Goal: Task Accomplishment & Management: Complete application form

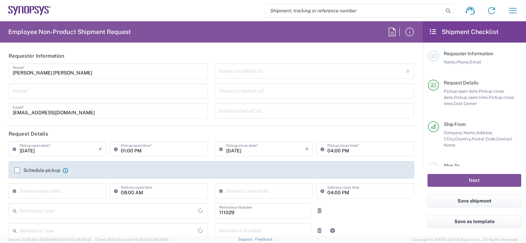
type input "Department"
type input "Delivered at Place"
type input "FR65, FAC, FR65, [PERSON_NAME](EVE) 111029"
type input "[GEOGRAPHIC_DATA]"
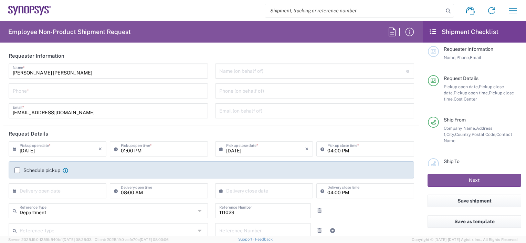
type input "Wissous/Rungis FR65"
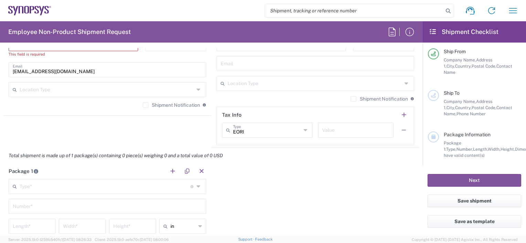
scroll to position [516, 0]
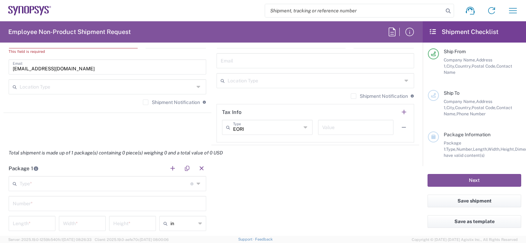
click at [304, 129] on icon at bounding box center [305, 127] width 5 height 11
click at [414, 161] on form "Requester Information Sabrina Shahreen Name * Phone * shahreen@synopsys.com Ema…" at bounding box center [211, 142] width 422 height 188
type input "EORI"
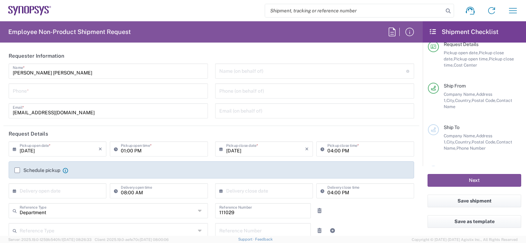
scroll to position [1, 0]
click at [28, 151] on input "09/15/2025" at bounding box center [59, 148] width 79 height 12
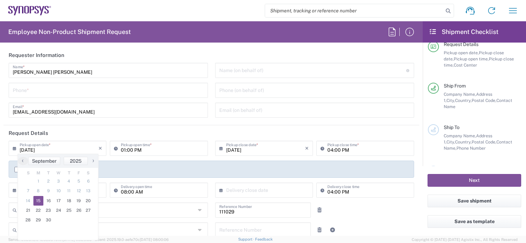
click at [137, 131] on header "Request Details" at bounding box center [210, 133] width 415 height 15
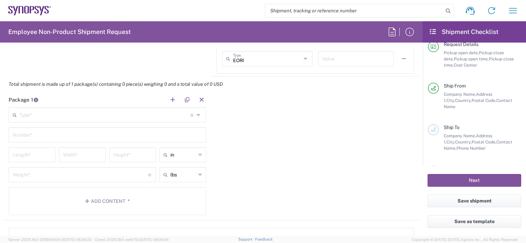
scroll to position [609, 0]
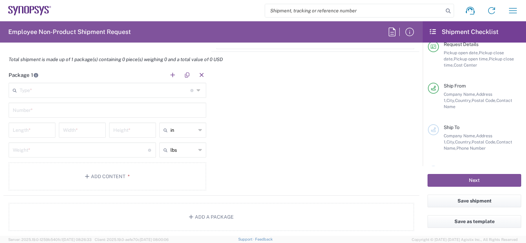
click at [196, 90] on icon at bounding box center [199, 90] width 6 height 11
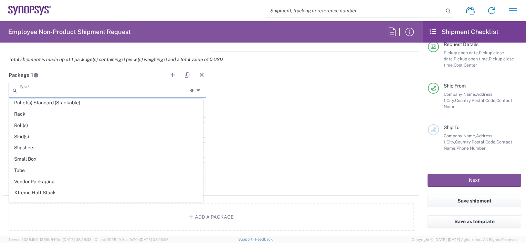
scroll to position [320, 0]
click at [267, 146] on div "Package 1 Type * Material used to package goods Bale(s) Basket(s) Bolt(s) Bottl…" at bounding box center [210, 131] width 415 height 129
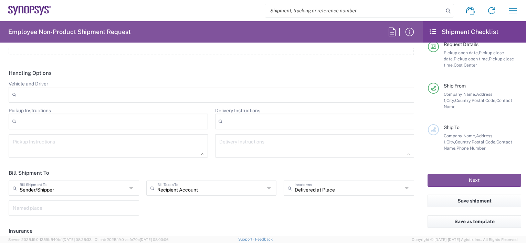
scroll to position [837, 0]
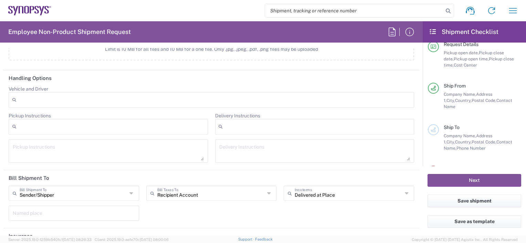
click at [82, 99] on div at bounding box center [211, 100] width 405 height 16
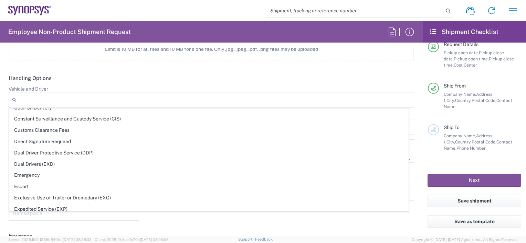
scroll to position [0, 0]
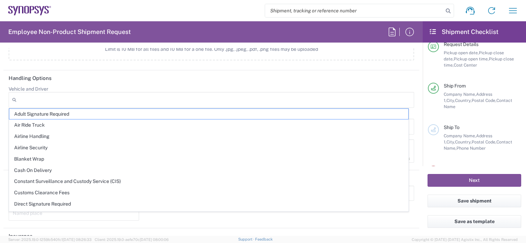
click at [405, 86] on agx-dropdown-control "Vehicle and Driver Adult Signature Required Air Ride Truck Airline Handling Air…" at bounding box center [211, 97] width 405 height 22
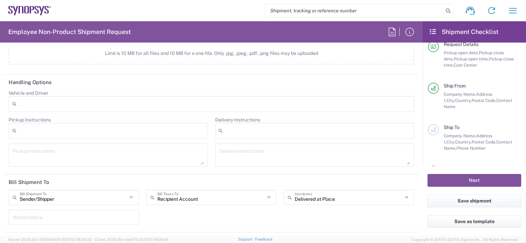
scroll to position [872, 0]
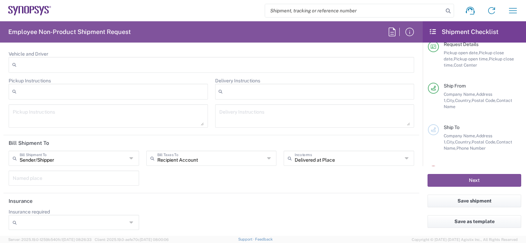
click at [131, 222] on icon at bounding box center [131, 222] width 5 height 11
click at [127, 155] on div "Sender/Shipper Bill Shipment To" at bounding box center [74, 158] width 130 height 15
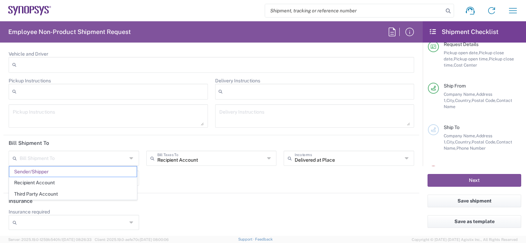
click at [184, 187] on div "Bill Shipment To Sender/Shipper Recipient Account Third Party Account Recipient…" at bounding box center [211, 171] width 412 height 40
type input "Sender/Shipper"
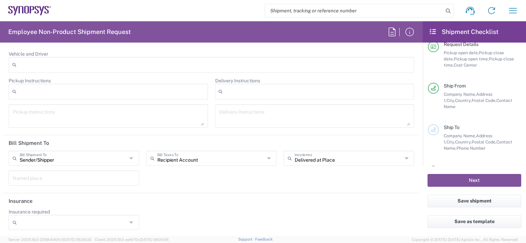
click at [270, 156] on div "Recipient Account Bill Taxes To" at bounding box center [211, 158] width 130 height 15
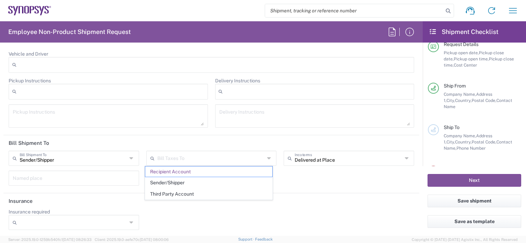
click at [404, 160] on icon at bounding box center [406, 158] width 5 height 11
type input "Recipient Account"
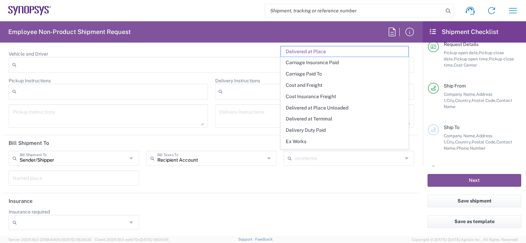
click at [389, 194] on header "Insurance" at bounding box center [210, 201] width 415 height 15
type input "Delivered at Place"
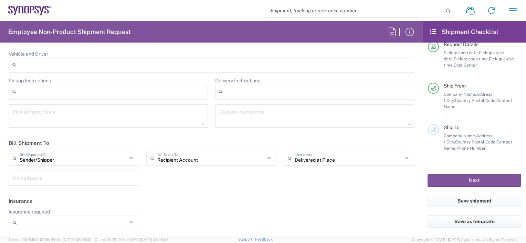
drag, startPoint x: 389, startPoint y: 193, endPoint x: 407, endPoint y: 187, distance: 18.4
click at [407, 187] on form "Requester Information Sabrina Shahreen Name * Phone * shahreen@synopsys.com Ema…" at bounding box center [211, 142] width 422 height 188
click at [407, 187] on div "Sender/Shipper Bill Shipment To Sender/Shipper Recipient Account Third Party Ac…" at bounding box center [211, 171] width 412 height 40
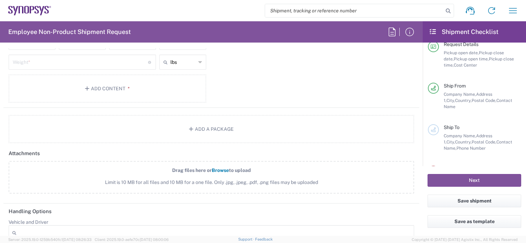
scroll to position [698, 0]
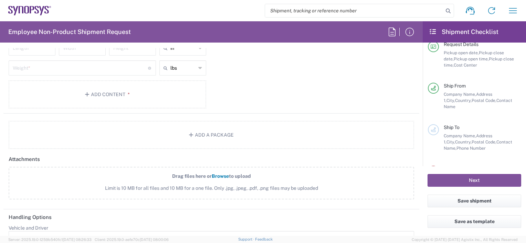
click at [415, 189] on form "Requester Information Sabrina Shahreen Name * Phone * shahreen@synopsys.com Ema…" at bounding box center [211, 142] width 422 height 188
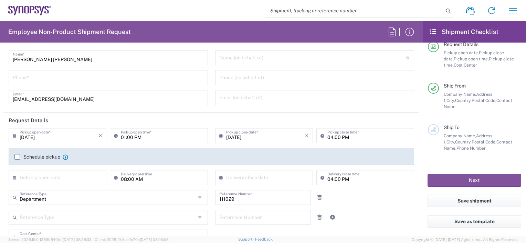
scroll to position [0, 0]
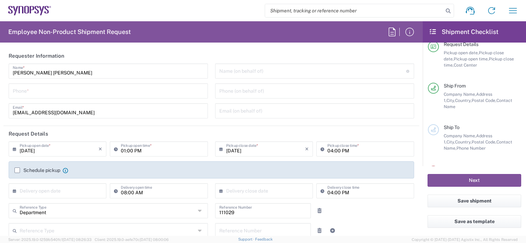
click at [124, 118] on div "shahreen@synopsys.com Email *" at bounding box center [108, 111] width 199 height 15
click at [411, 33] on icon "button" at bounding box center [409, 31] width 11 height 11
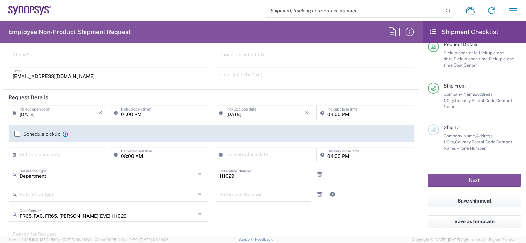
scroll to position [41, 0]
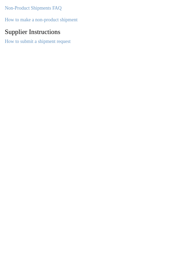
click at [124, 65] on agx-static-page "Non-Product Shipments FAQ How to make a non-product shipment Supplier Instructi…" at bounding box center [86, 128] width 172 height 257
